Goal: Task Accomplishment & Management: Manage account settings

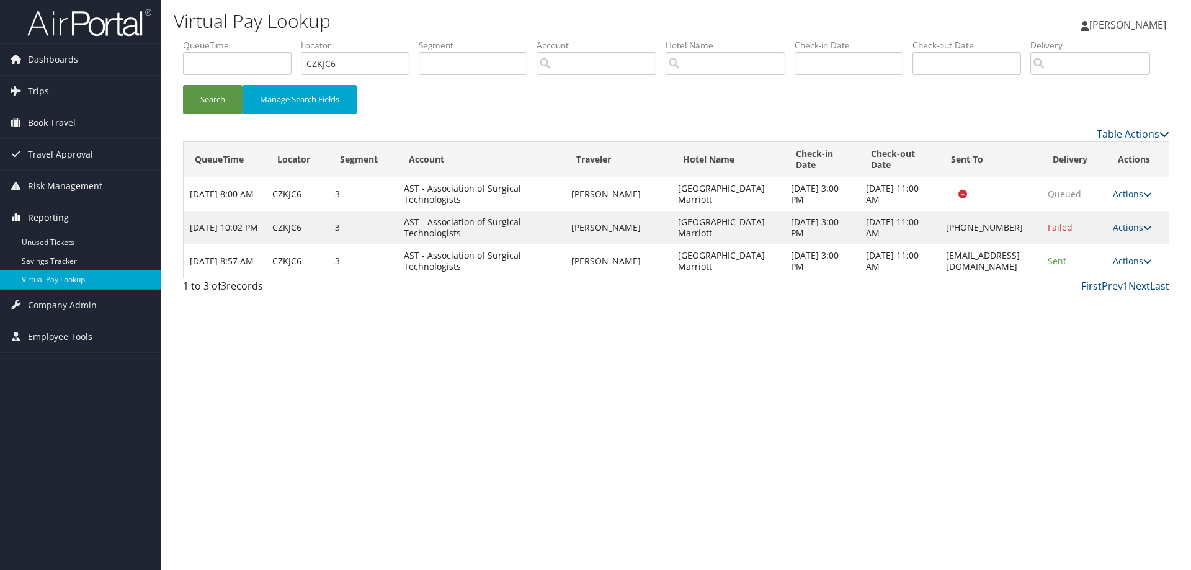
click at [46, 215] on span "Reporting" at bounding box center [48, 217] width 41 height 31
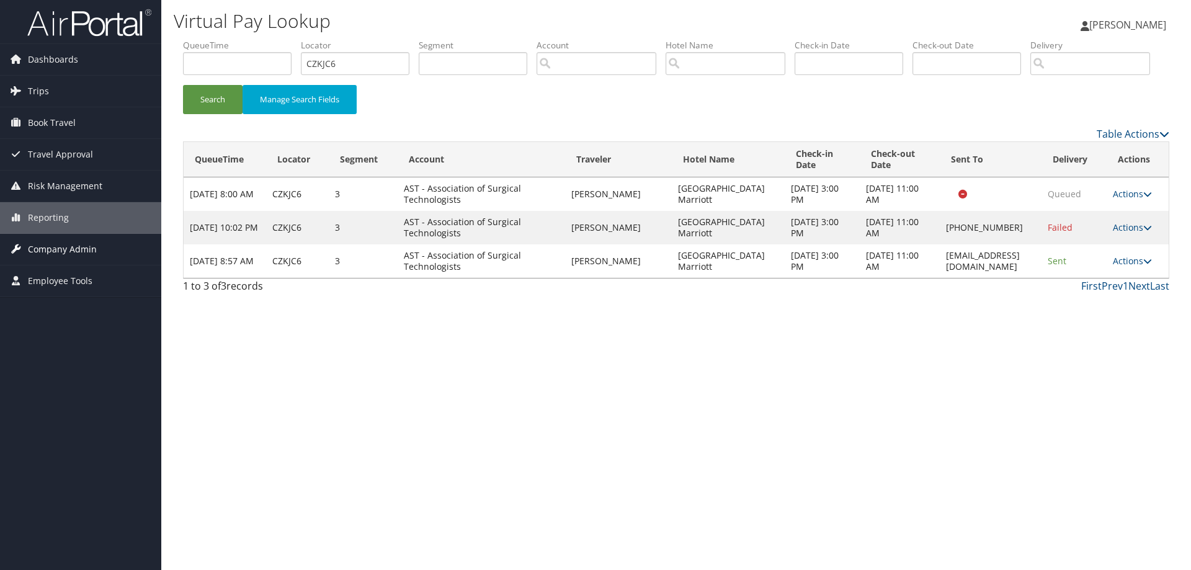
click at [51, 261] on span "Company Admin" at bounding box center [62, 249] width 69 height 31
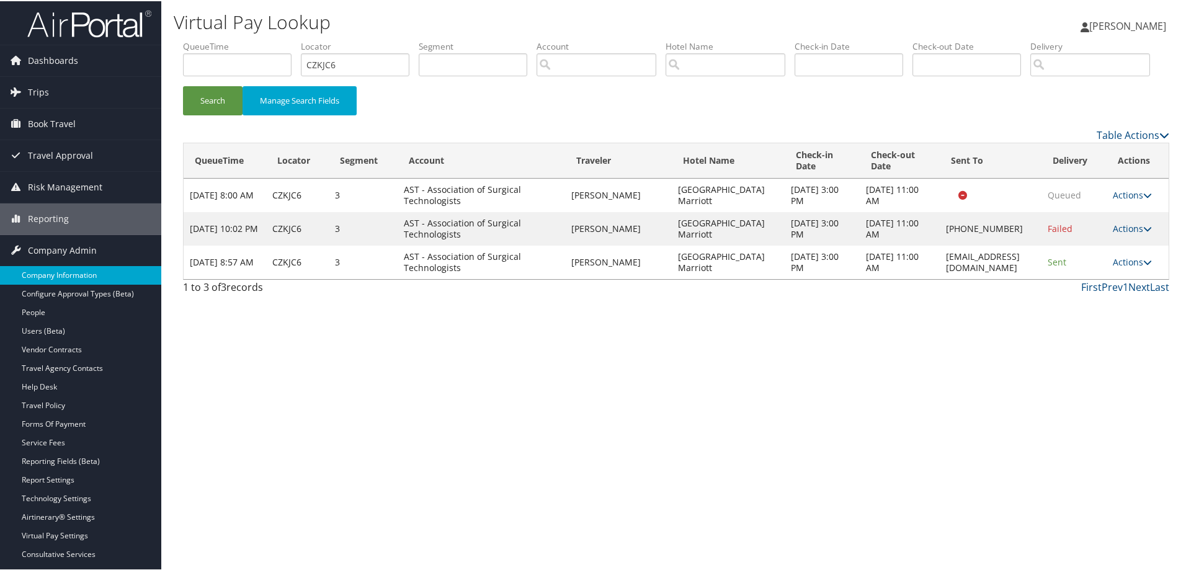
click at [60, 282] on link "Company Information" at bounding box center [80, 274] width 161 height 19
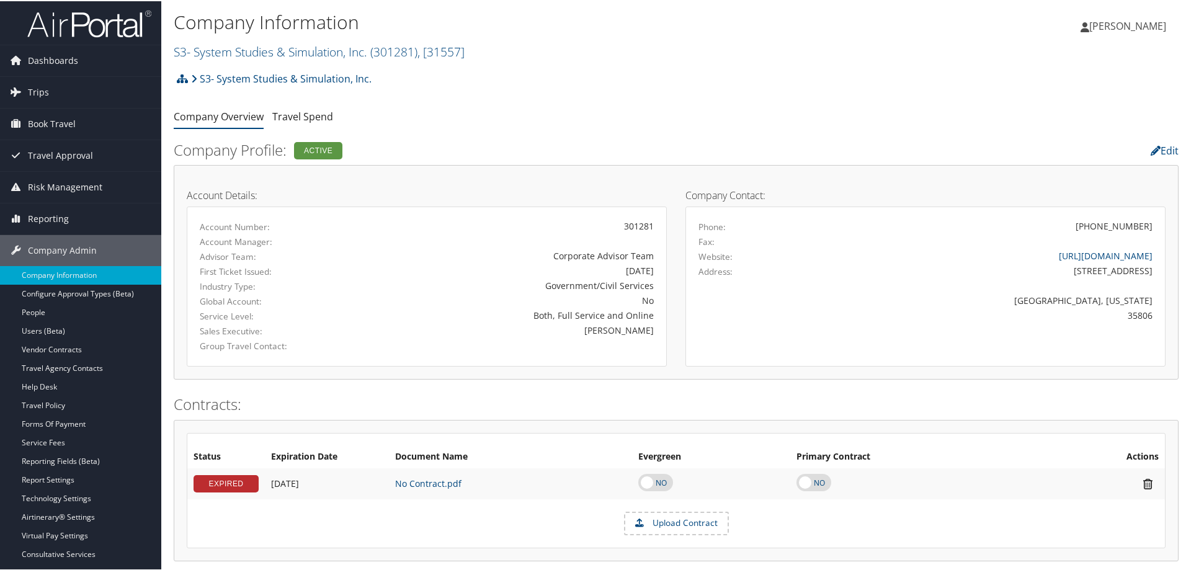
click at [477, 51] on h2 "S3- System Studies & Simulation, Inc. ( 301281 ) , [ 31557 ]" at bounding box center [509, 49] width 670 height 21
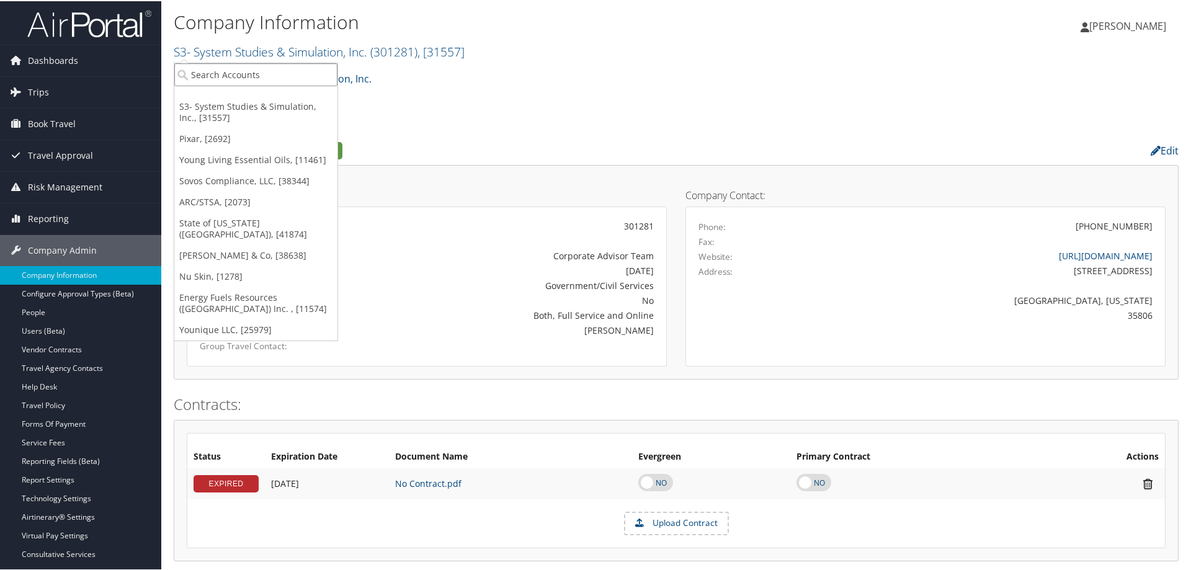
click at [260, 76] on input "search" at bounding box center [255, 73] width 163 height 23
type input "paradign"
click at [445, 92] on div "S3- System Studies & Simulation, Inc. Account Structure S3- System Studies & Si…" at bounding box center [676, 82] width 1005 height 34
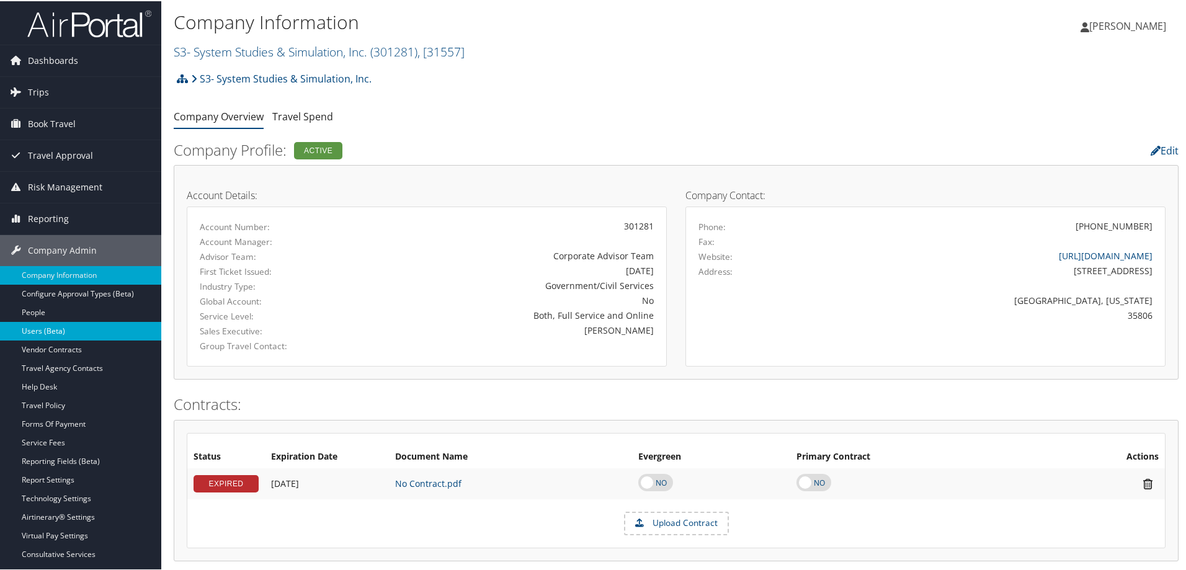
click at [47, 329] on link "Users (Beta)" at bounding box center [80, 330] width 161 height 19
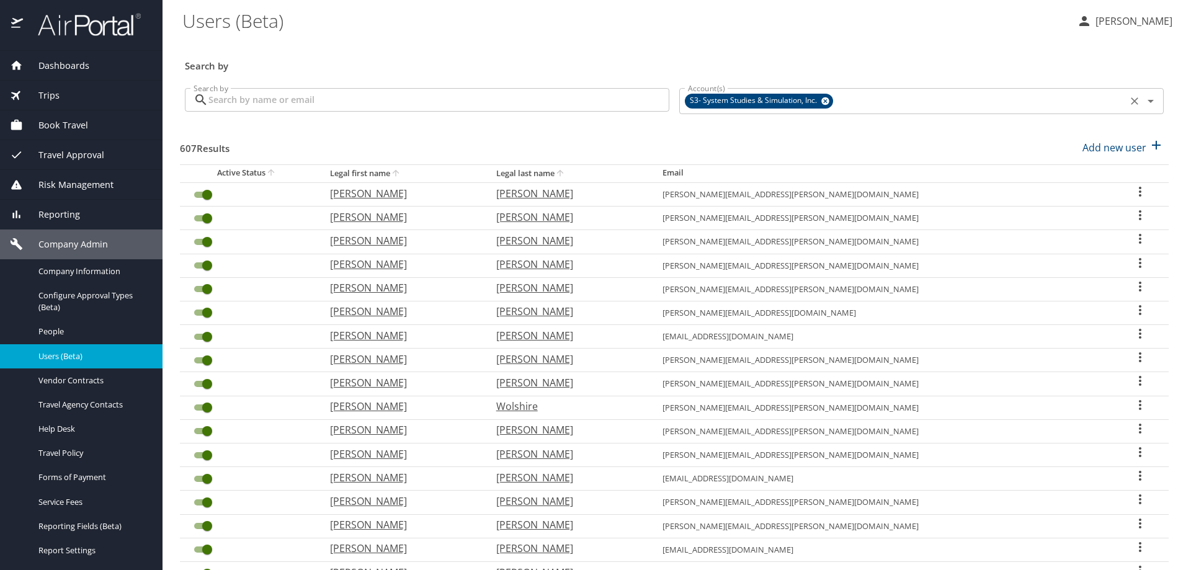
click at [1129, 99] on icon "Clear" at bounding box center [1135, 101] width 12 height 12
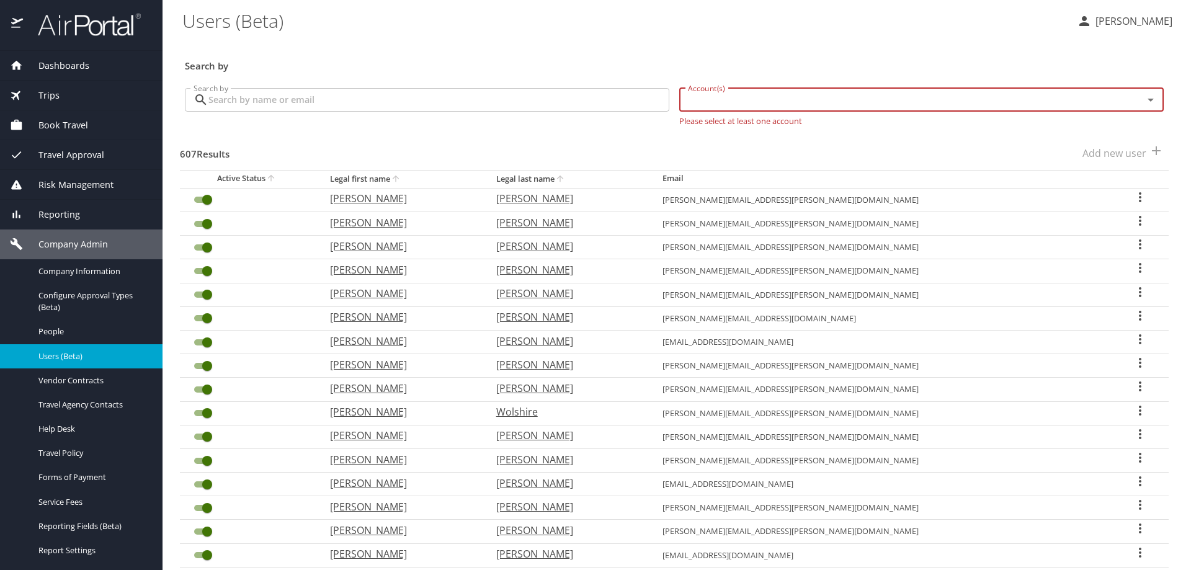
click at [473, 111] on input "Search by" at bounding box center [438, 100] width 461 height 24
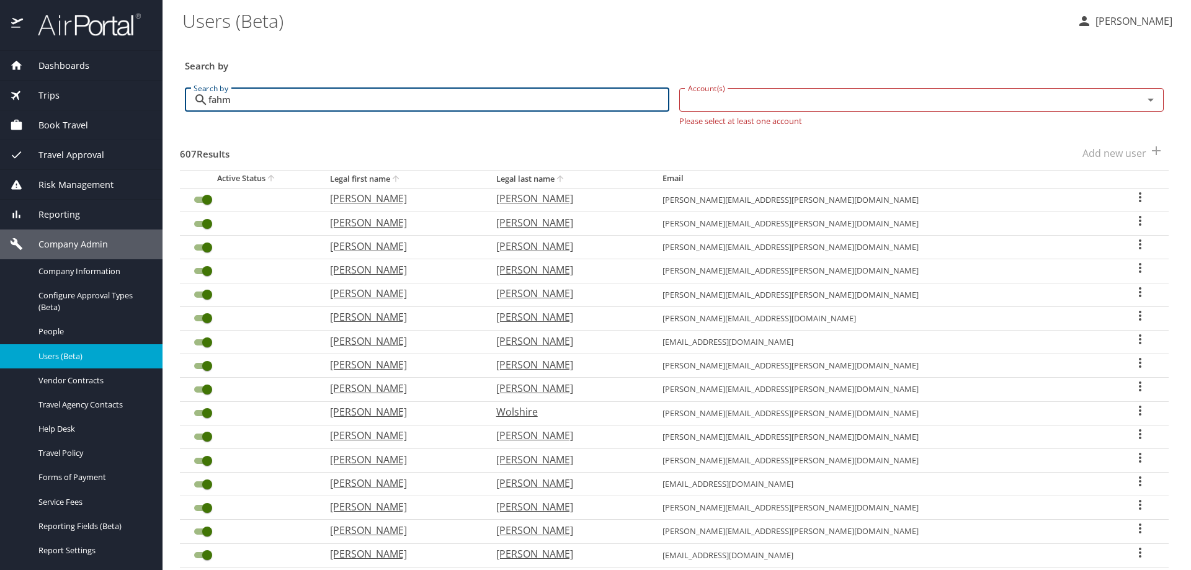
type input "fahmy"
checkbox input "false"
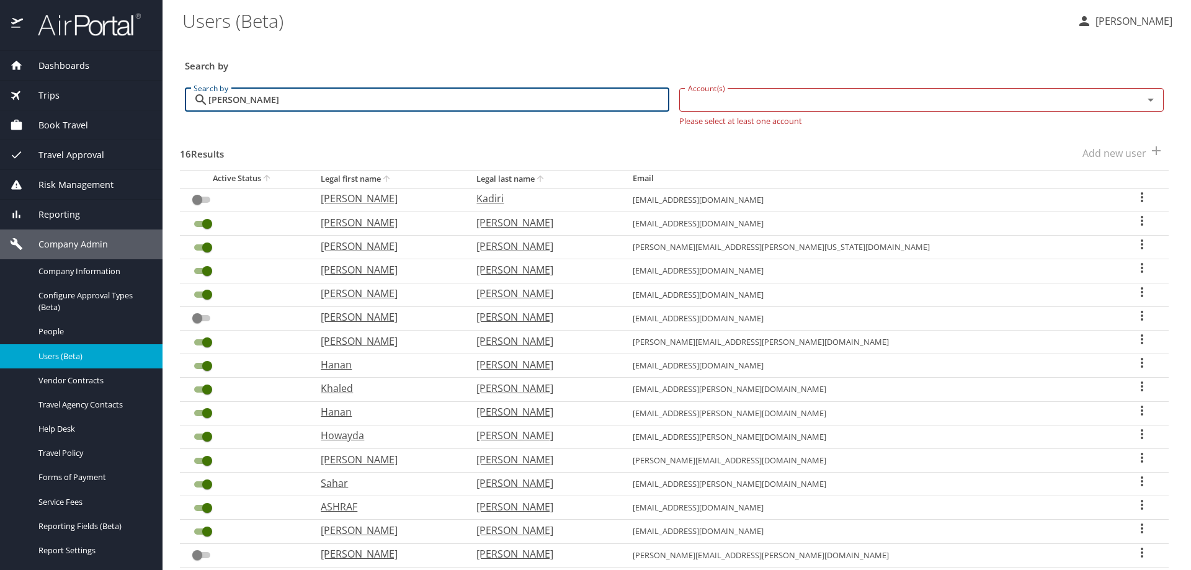
type input "fahmy"
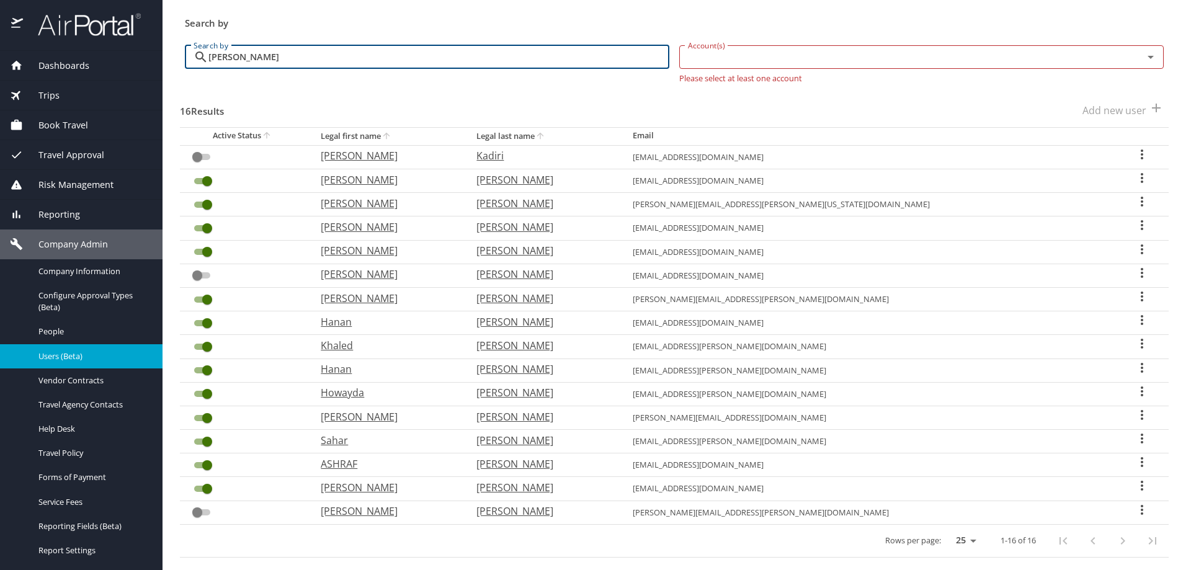
scroll to position [61, 0]
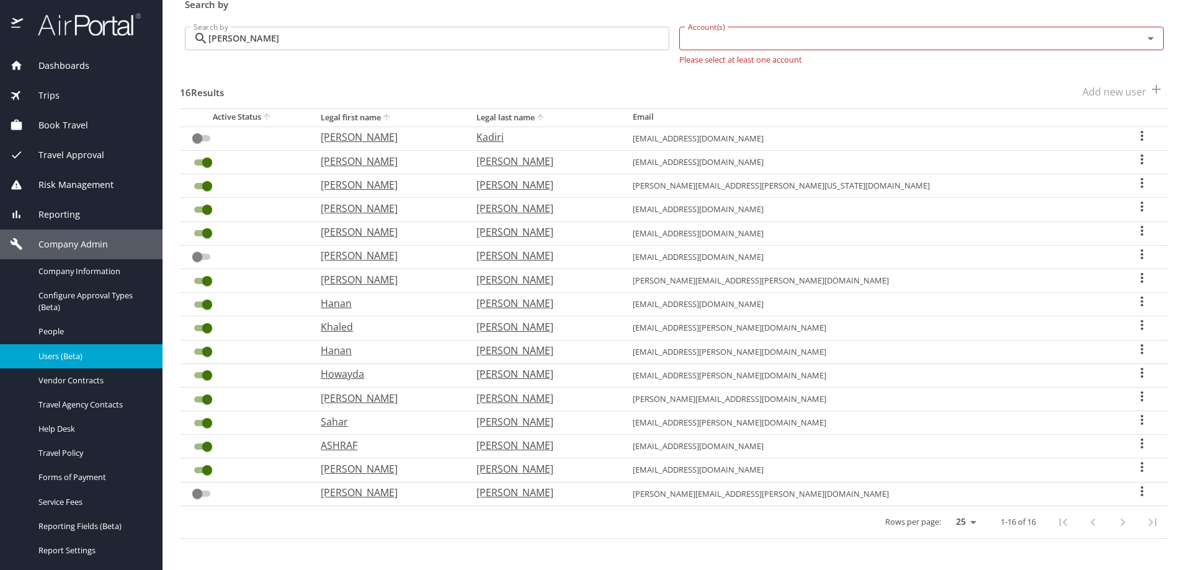
click at [1113, 521] on div "User Search Table" at bounding box center [1108, 523] width 119 height 30
click at [106, 270] on span "Company Information" at bounding box center [92, 272] width 109 height 12
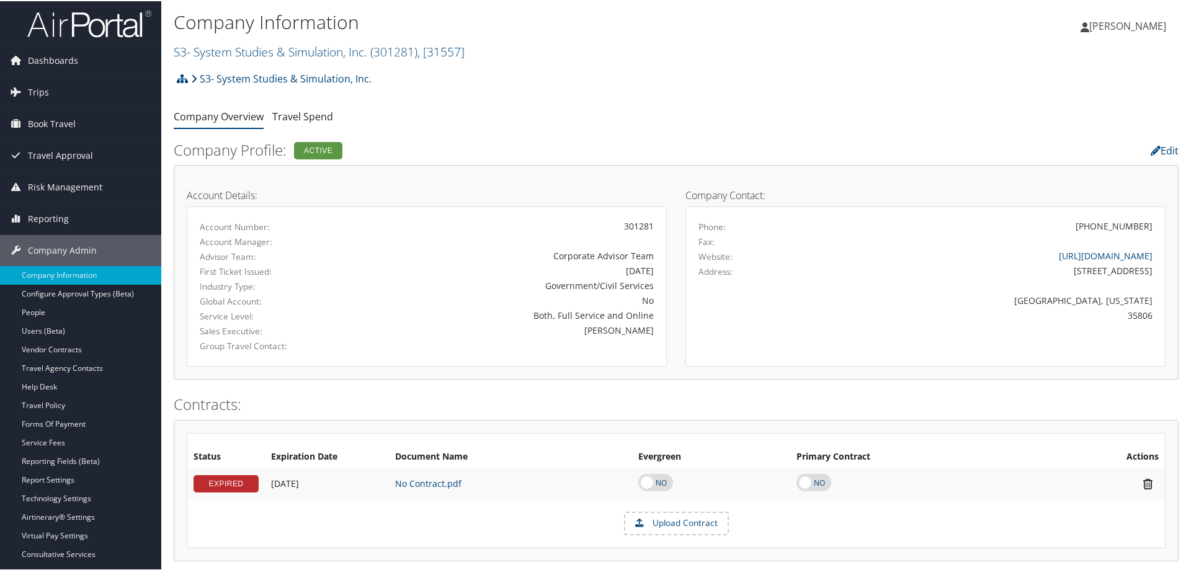
click at [475, 55] on h2 "S3- System Studies & Simulation, Inc. ( 301281 ) , [ 31557 ]" at bounding box center [509, 49] width 670 height 21
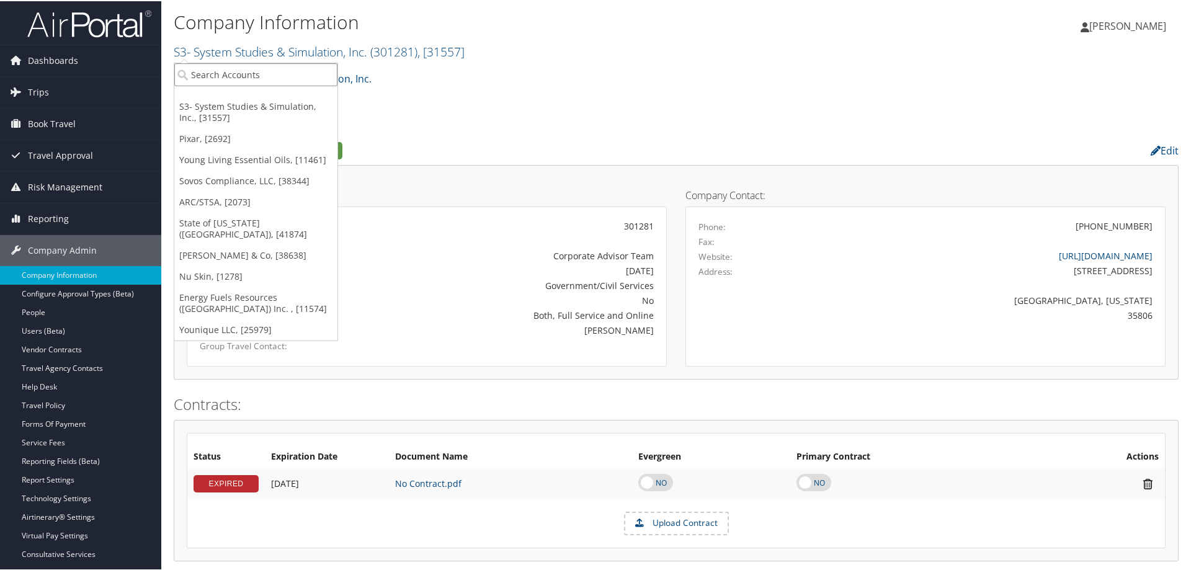
click at [270, 65] on input "search" at bounding box center [255, 73] width 163 height 23
type input "paradigm"
click at [476, 105] on ul "Company Overview Travel Spend" at bounding box center [676, 116] width 1005 height 22
